Goal: Transaction & Acquisition: Obtain resource

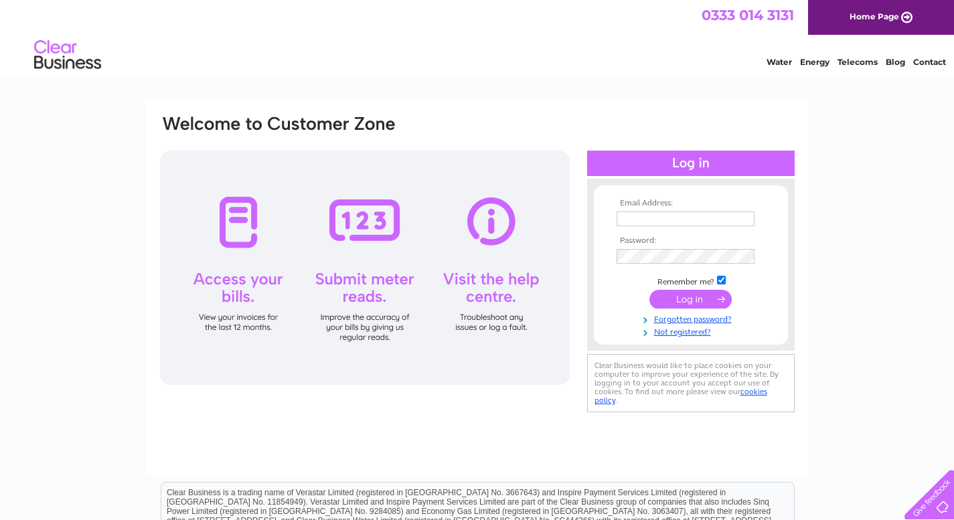
type input "[EMAIL_ADDRESS][DOMAIN_NAME]"
click at [675, 301] on input "submit" at bounding box center [691, 299] width 82 height 19
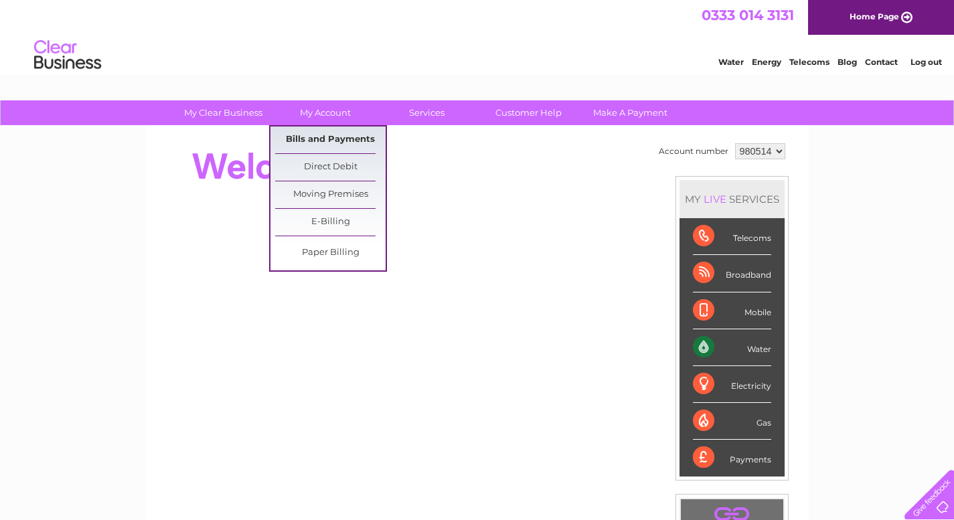
click at [341, 136] on link "Bills and Payments" at bounding box center [330, 140] width 111 height 27
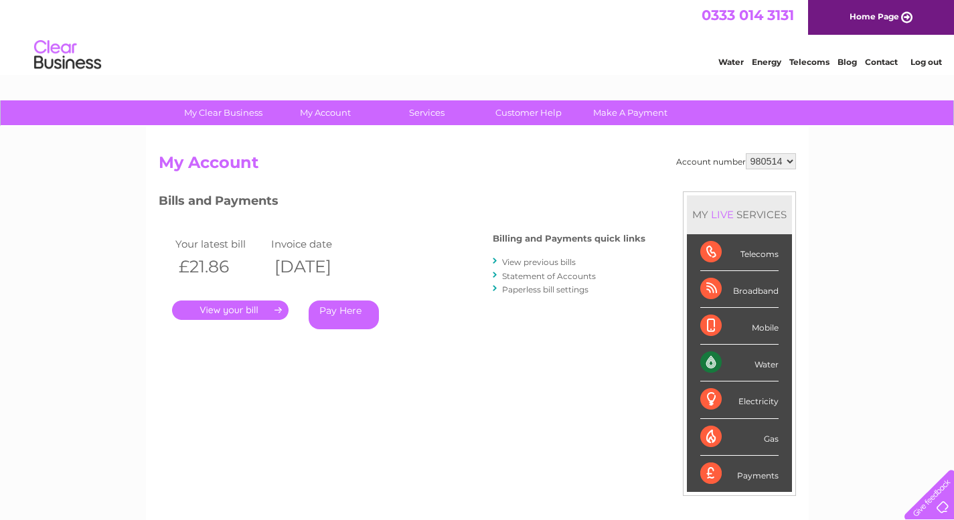
click at [249, 314] on link "." at bounding box center [230, 310] width 117 height 19
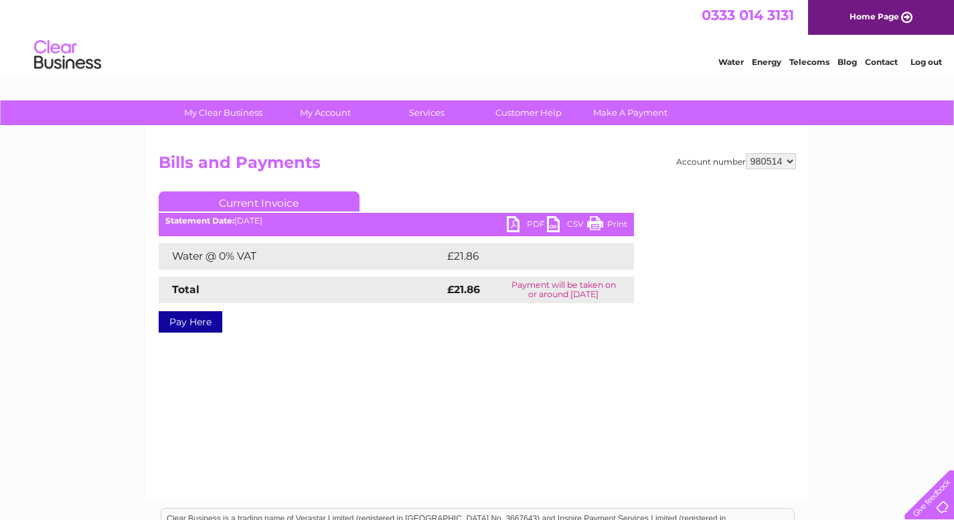
click at [514, 222] on link "PDF" at bounding box center [527, 225] width 40 height 19
